Goal: Use online tool/utility: Utilize a website feature to perform a specific function

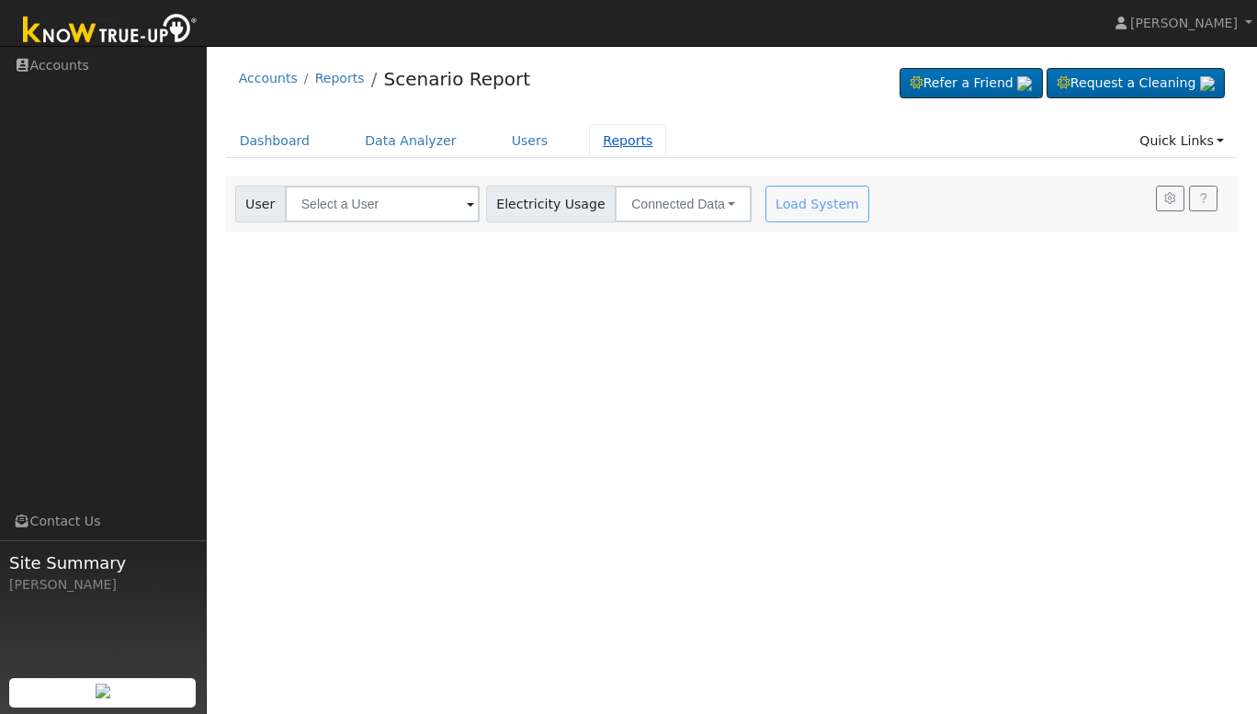
click at [536, 149] on link "Reports" at bounding box center [627, 141] width 77 height 34
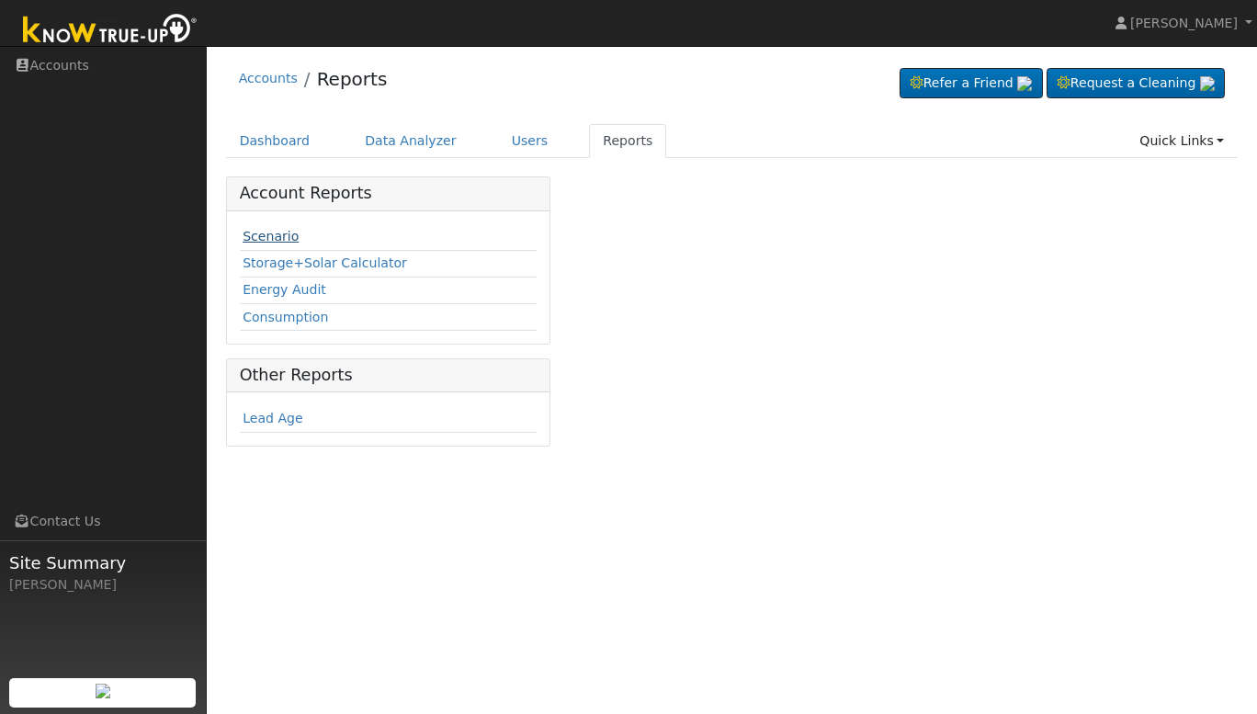
click at [263, 236] on link "Scenario" at bounding box center [271, 236] width 56 height 15
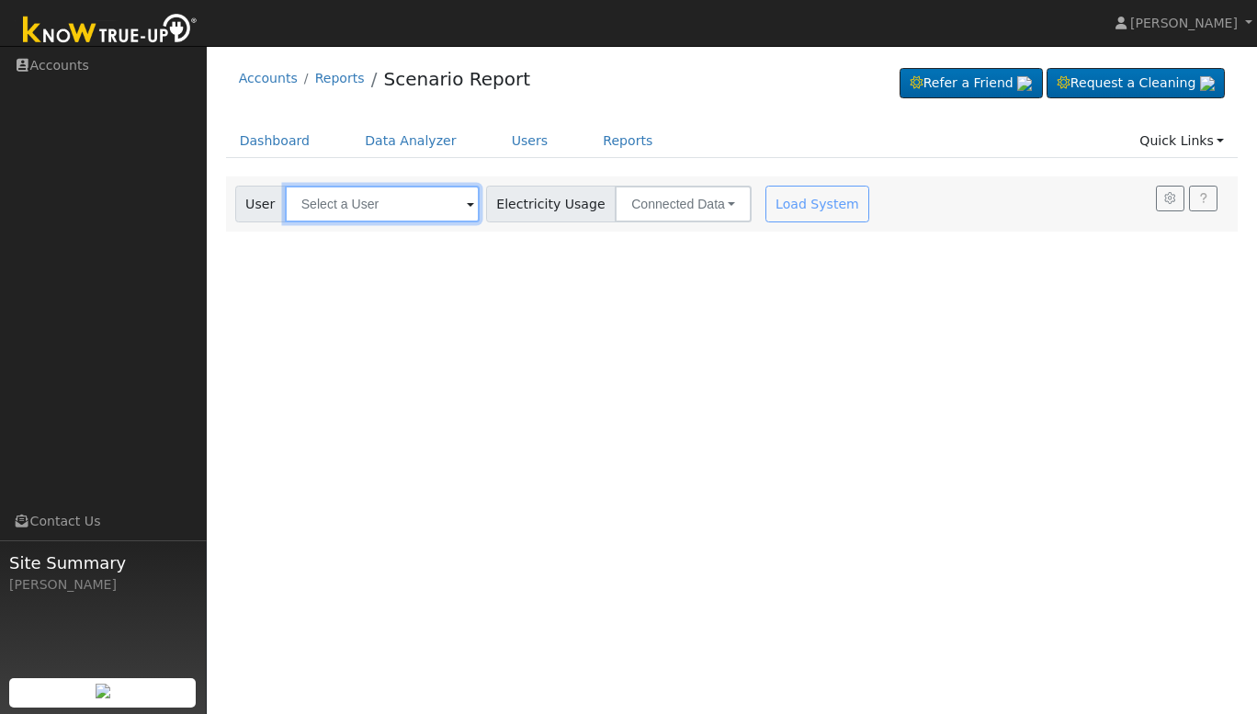
click at [335, 203] on input "text" at bounding box center [382, 204] width 195 height 37
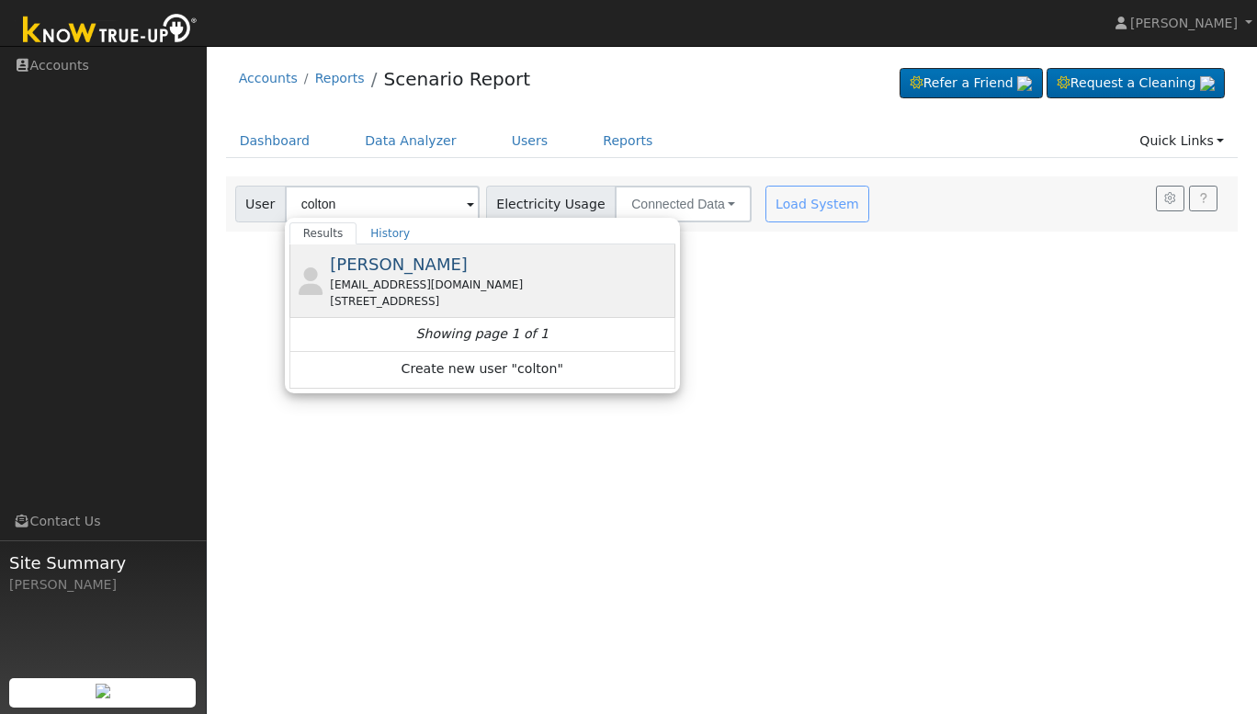
click at [421, 266] on span "[PERSON_NAME]" at bounding box center [399, 264] width 138 height 19
type input "[PERSON_NAME]"
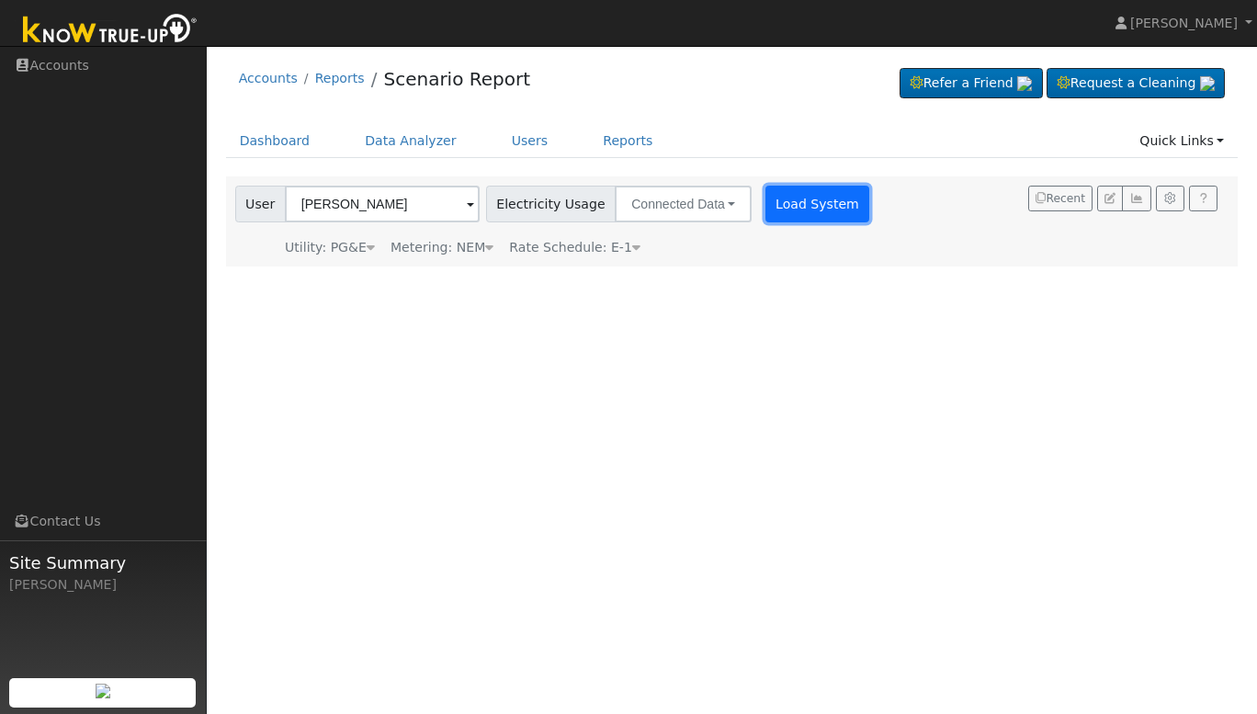
click at [806, 200] on button "Load System" at bounding box center [817, 204] width 105 height 37
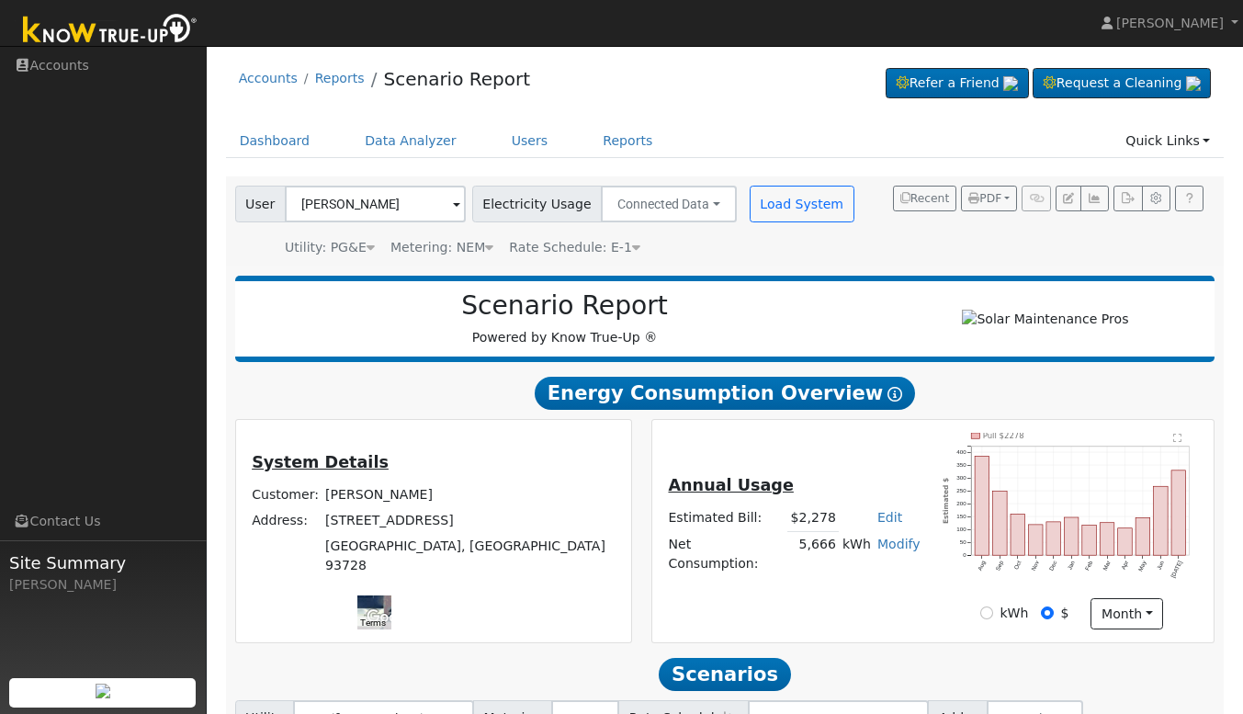
scroll to position [249, 0]
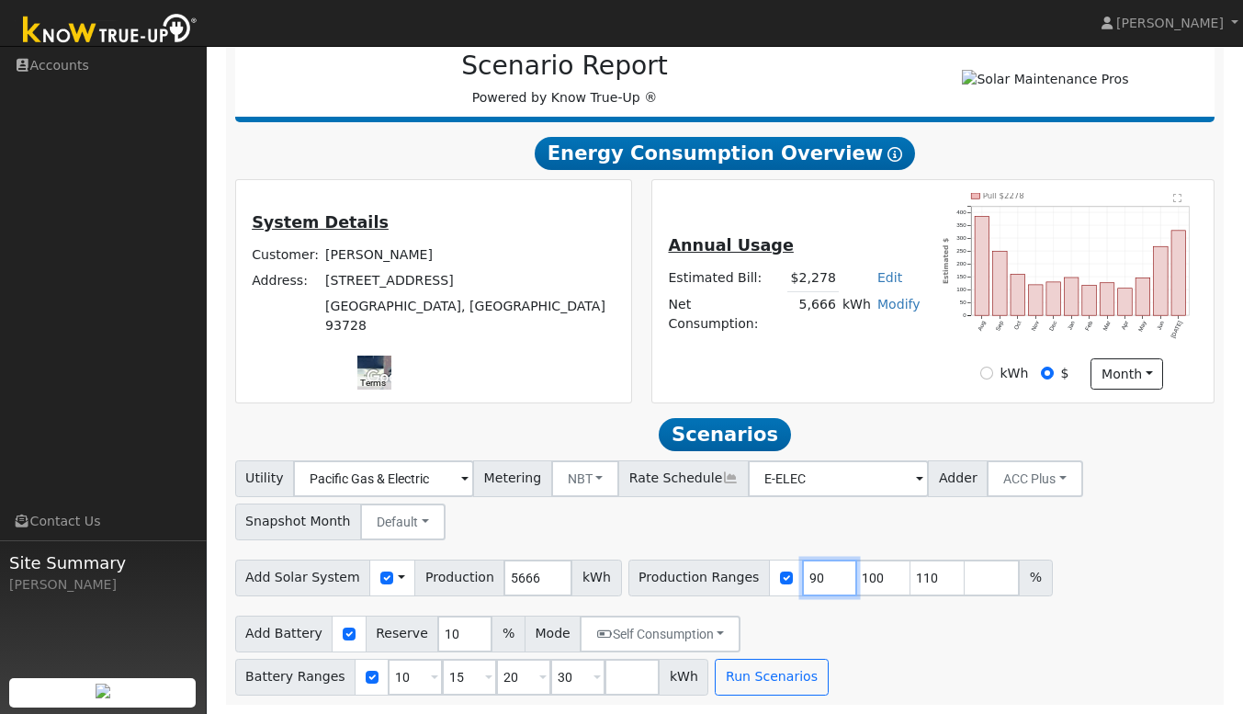
click at [802, 583] on input "90" at bounding box center [829, 578] width 55 height 37
type input "100"
type input "110"
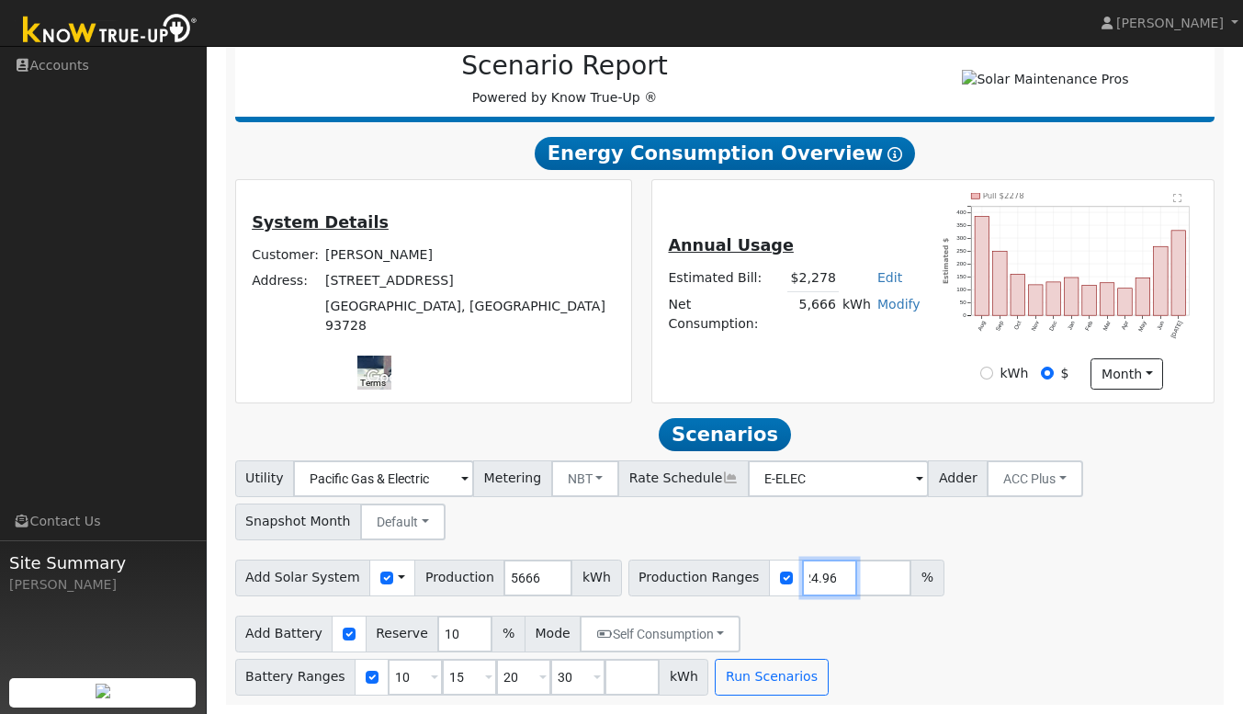
type input "124.96"
click at [443, 659] on input "10" at bounding box center [415, 677] width 55 height 37
type input "15"
type input "20"
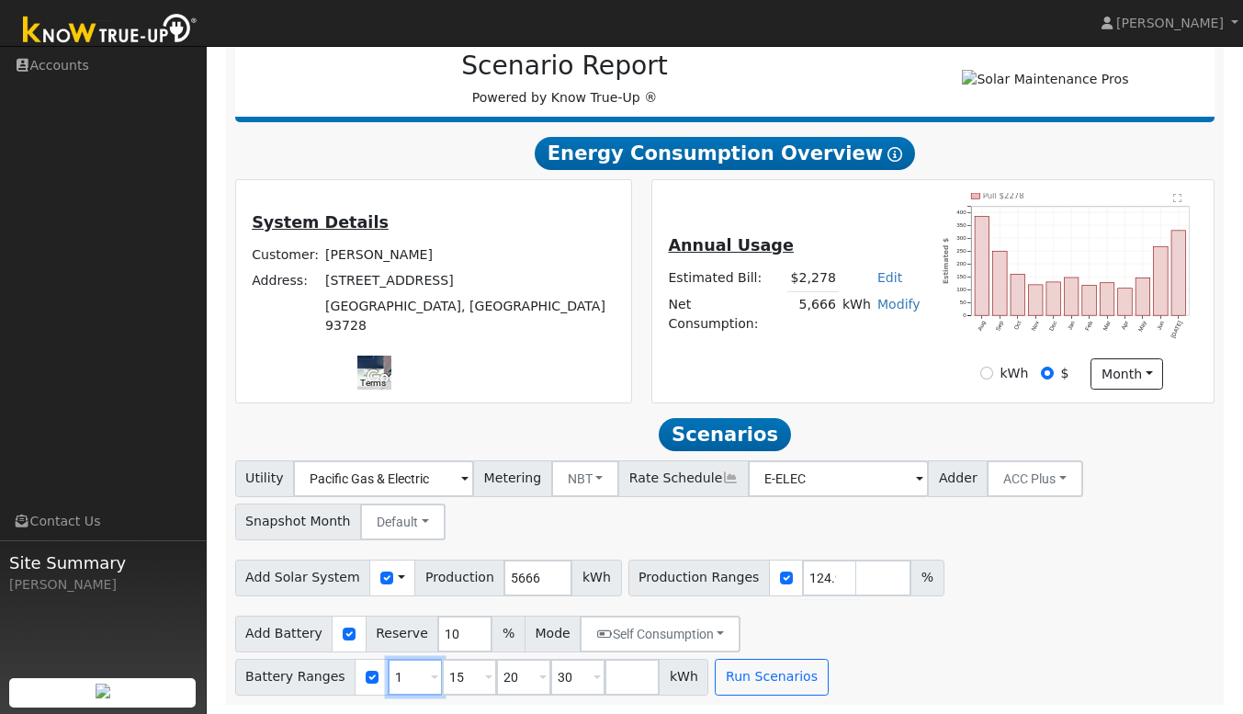
type input "30"
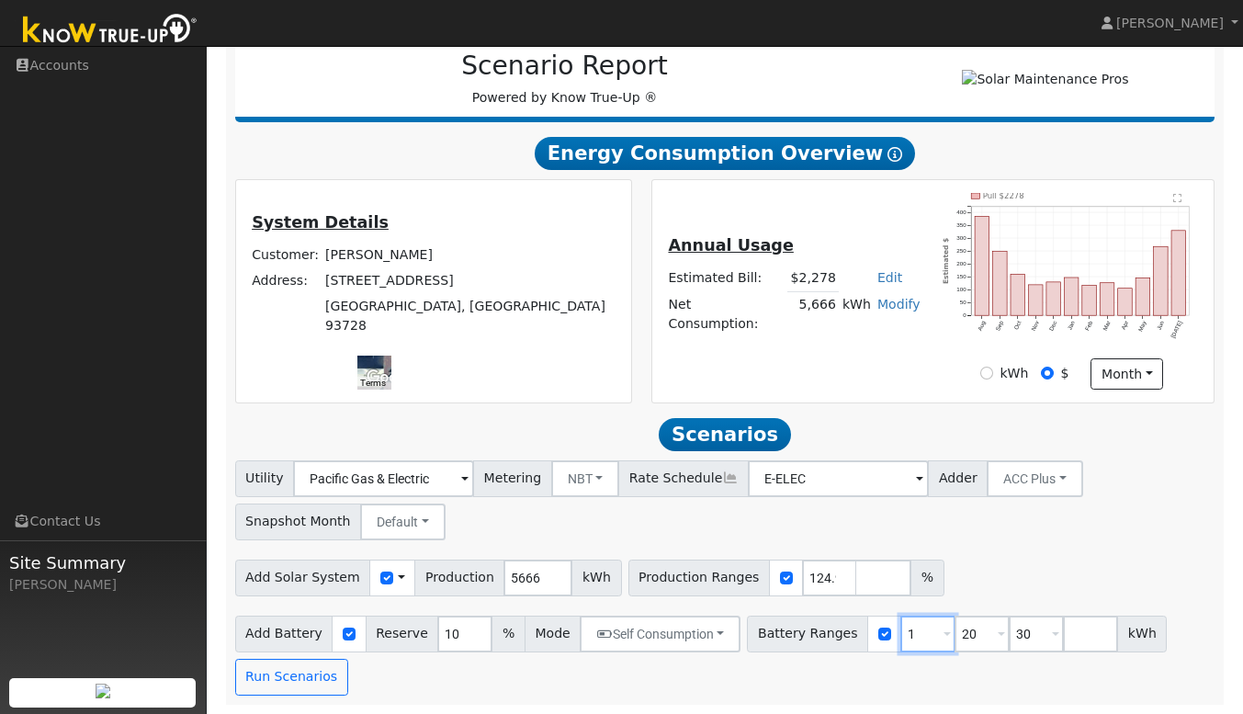
type input "20"
type input "30"
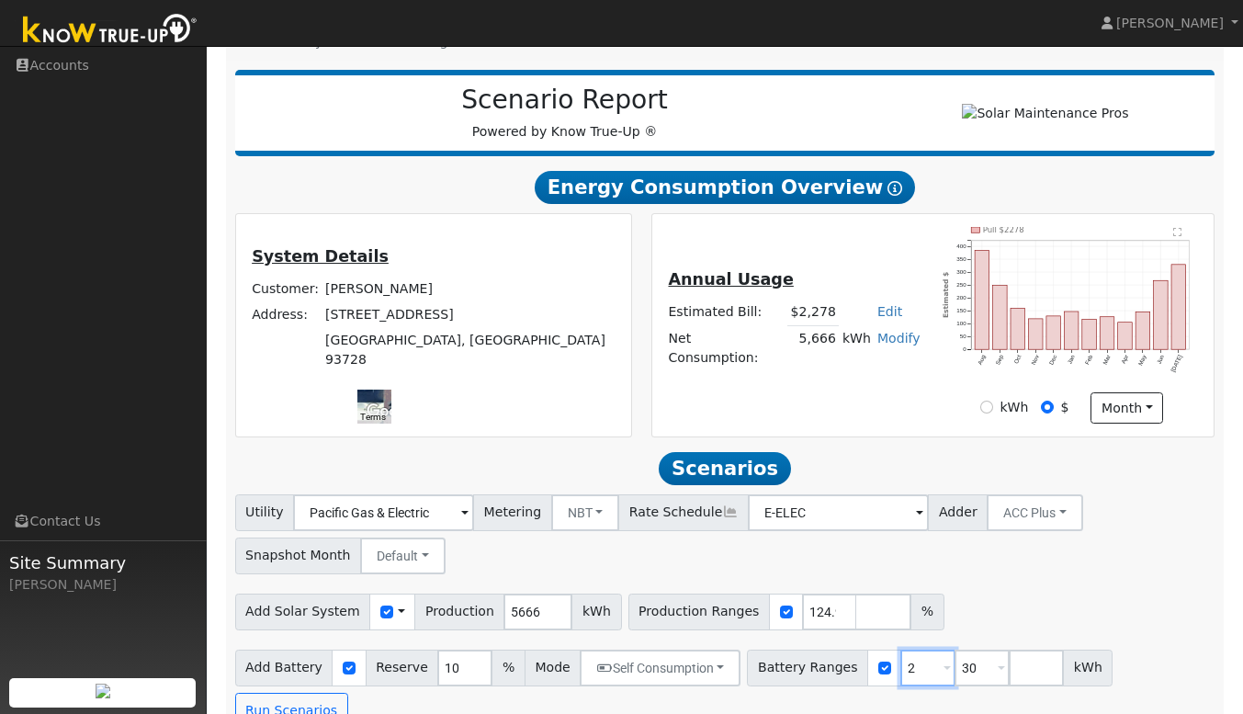
type input "30"
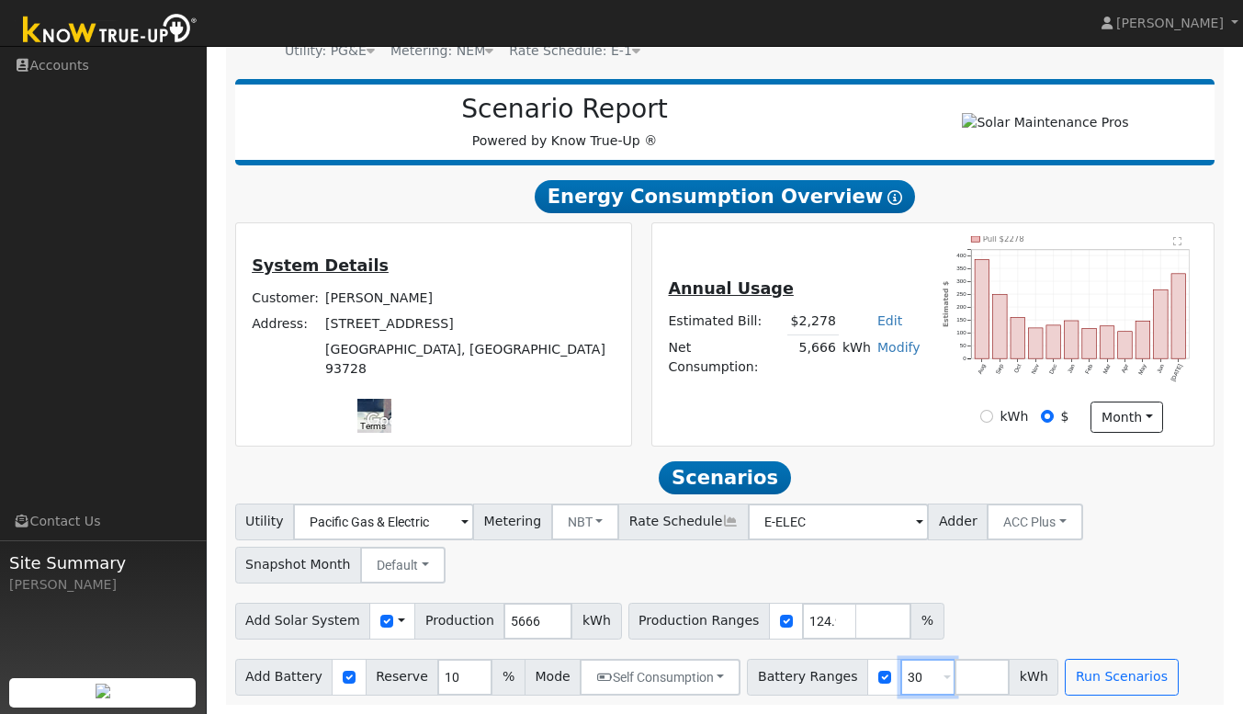
type input "3"
type input "13.5"
click at [1082, 685] on button "Run Scenarios" at bounding box center [1121, 677] width 113 height 37
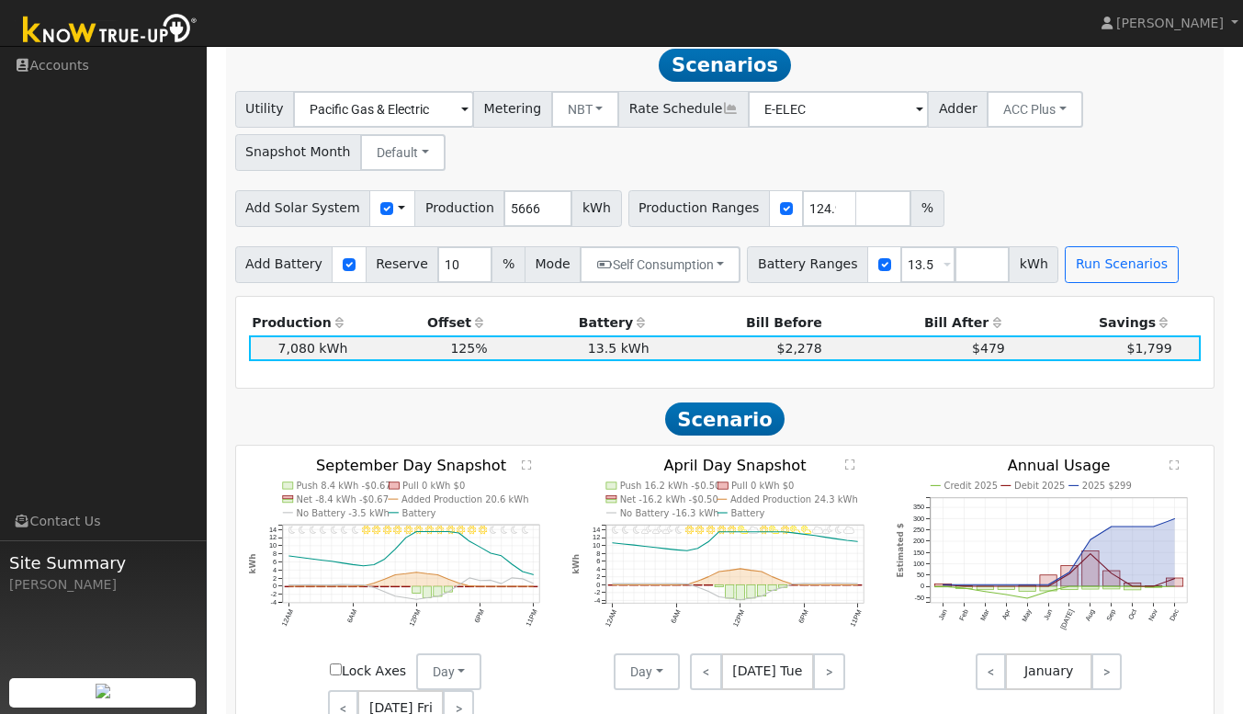
scroll to position [610, 0]
